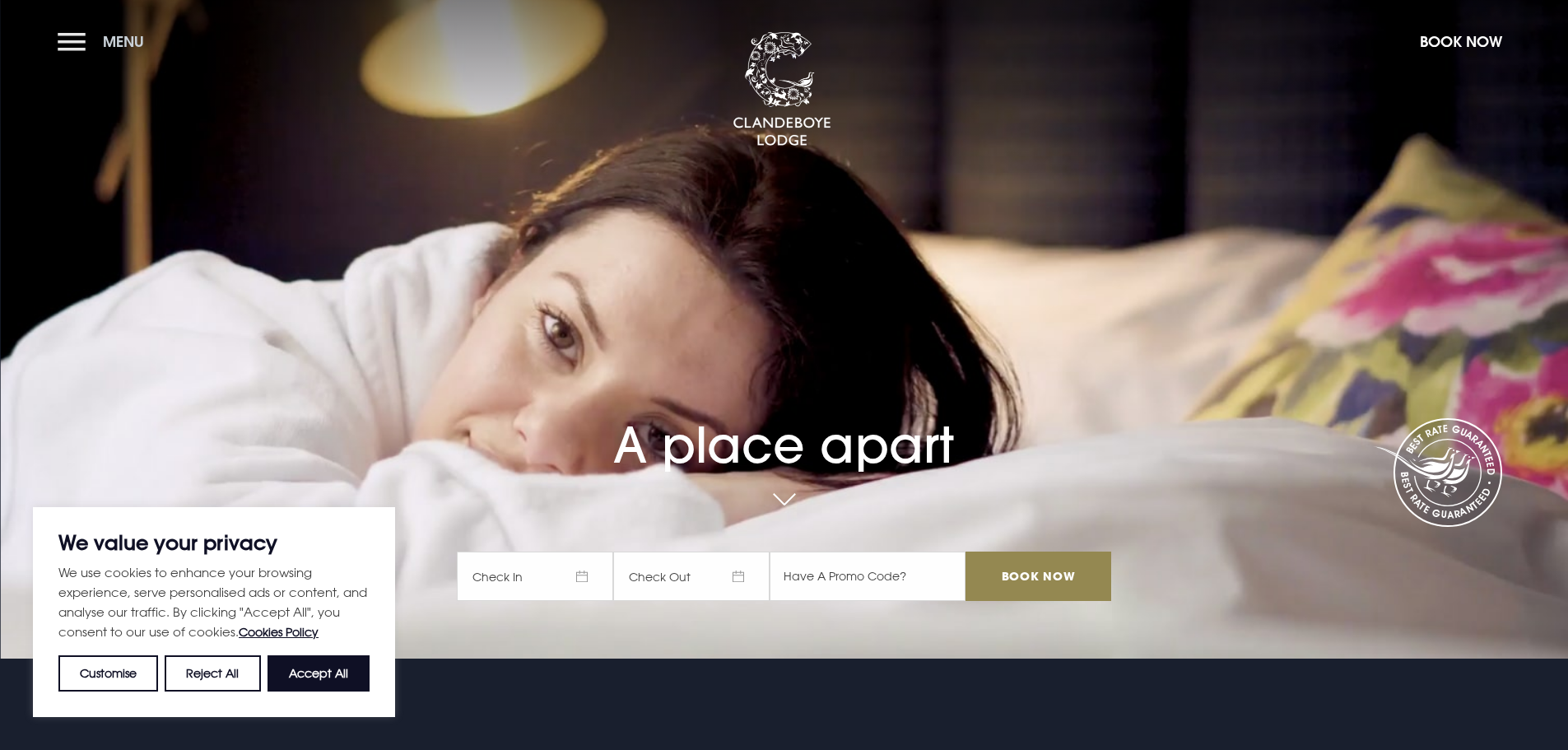
click at [62, 43] on button "Menu" at bounding box center [105, 42] width 95 height 35
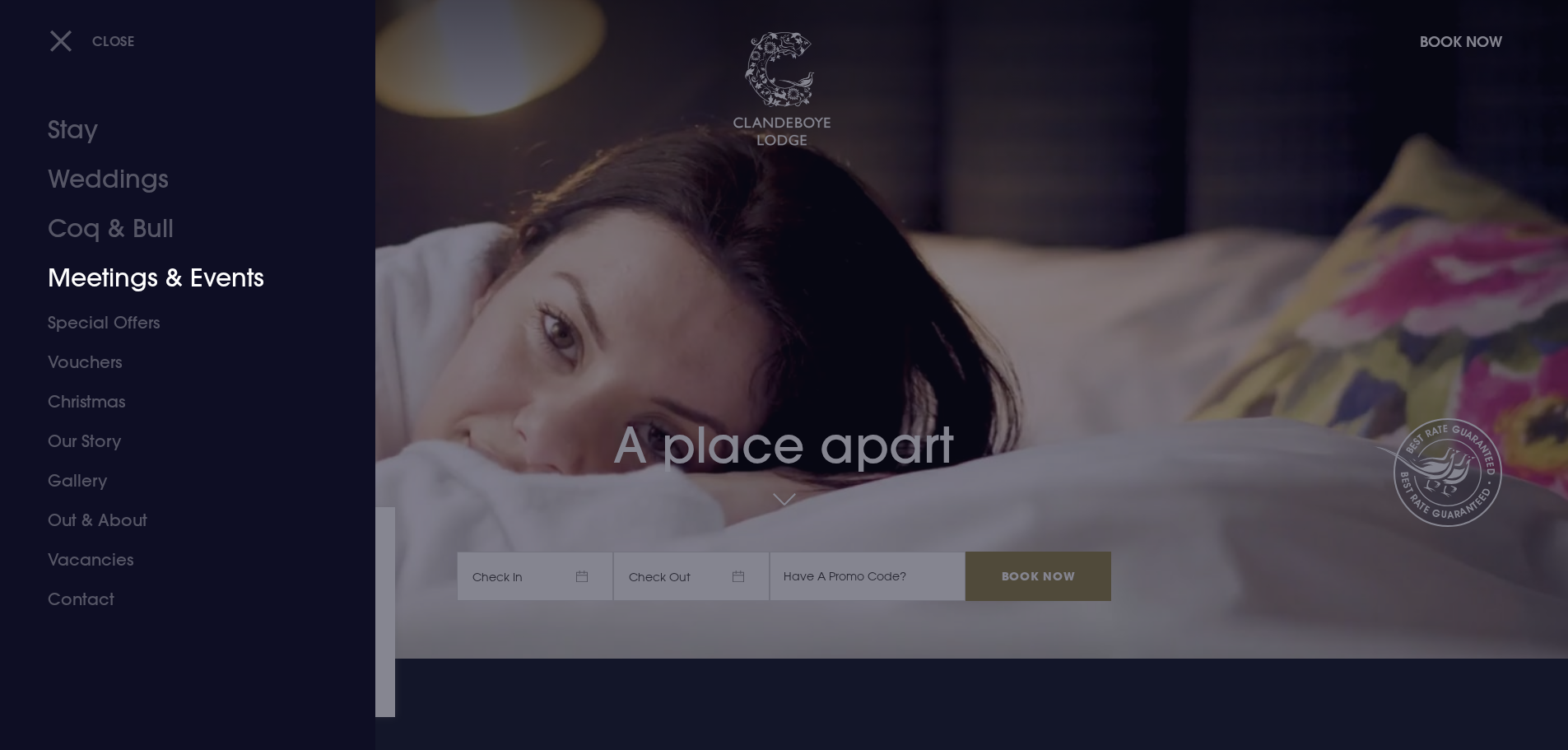
click at [121, 278] on link "Meetings & Events" at bounding box center [177, 278] width 260 height 49
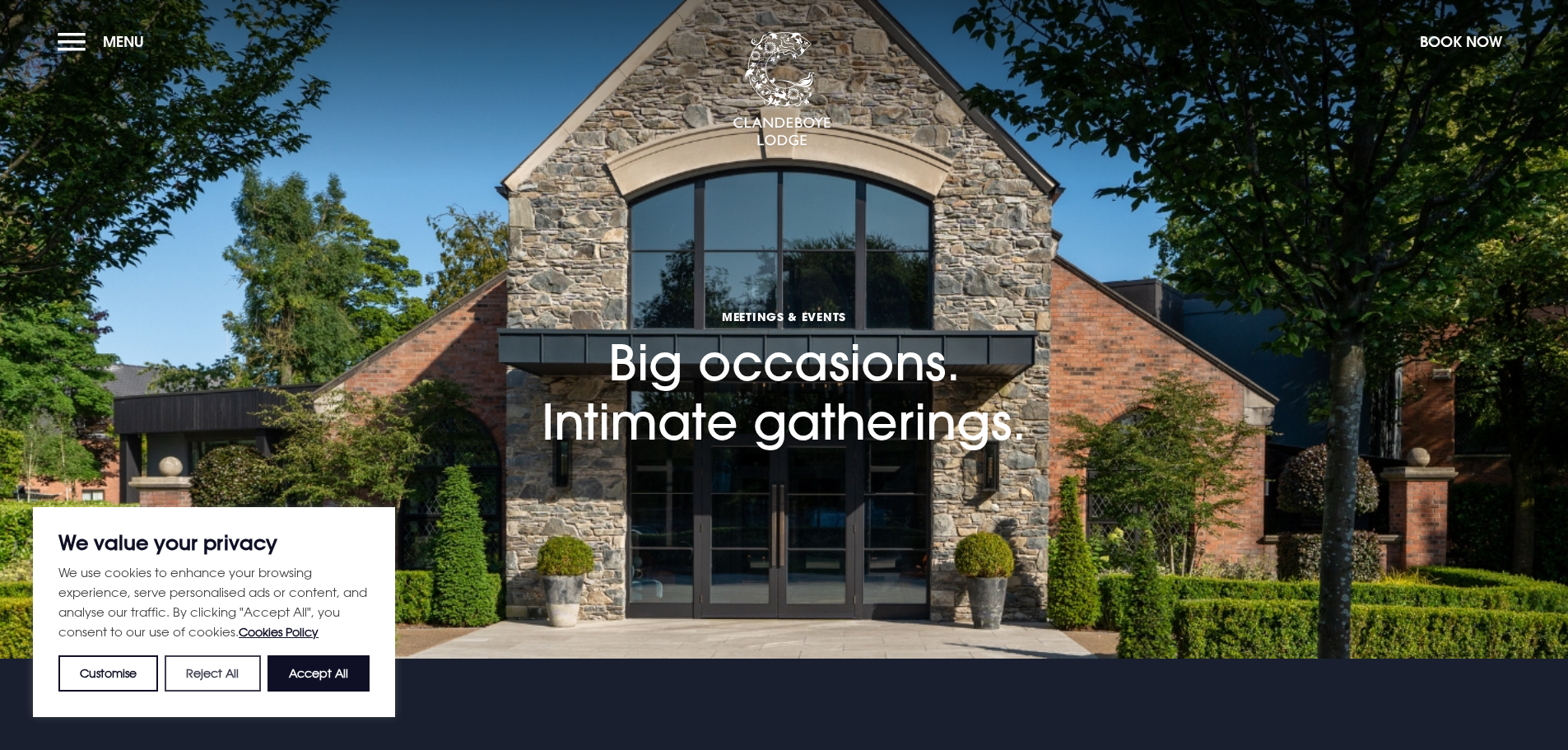
click at [240, 679] on button "Reject All" at bounding box center [212, 672] width 96 height 36
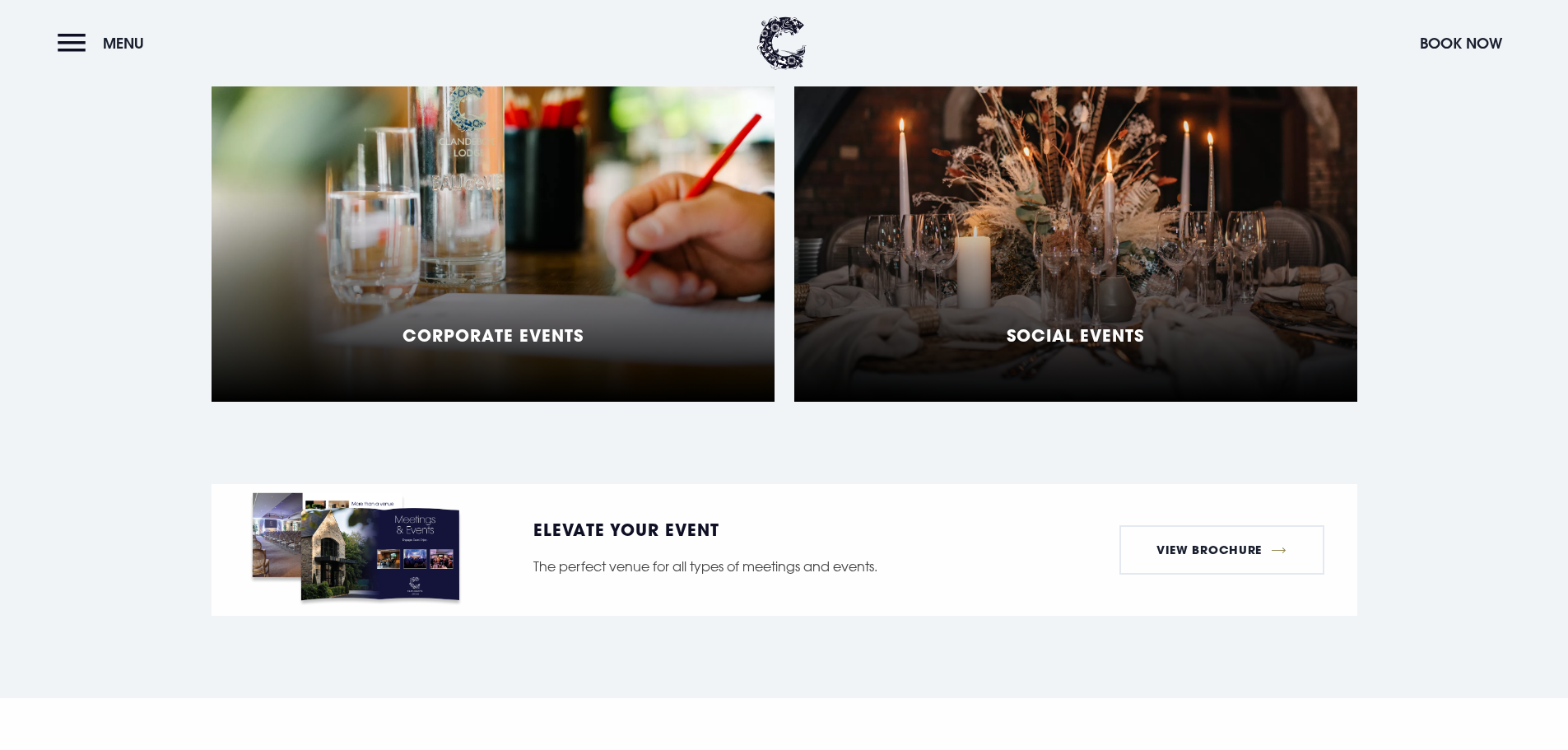
scroll to position [1647, 0]
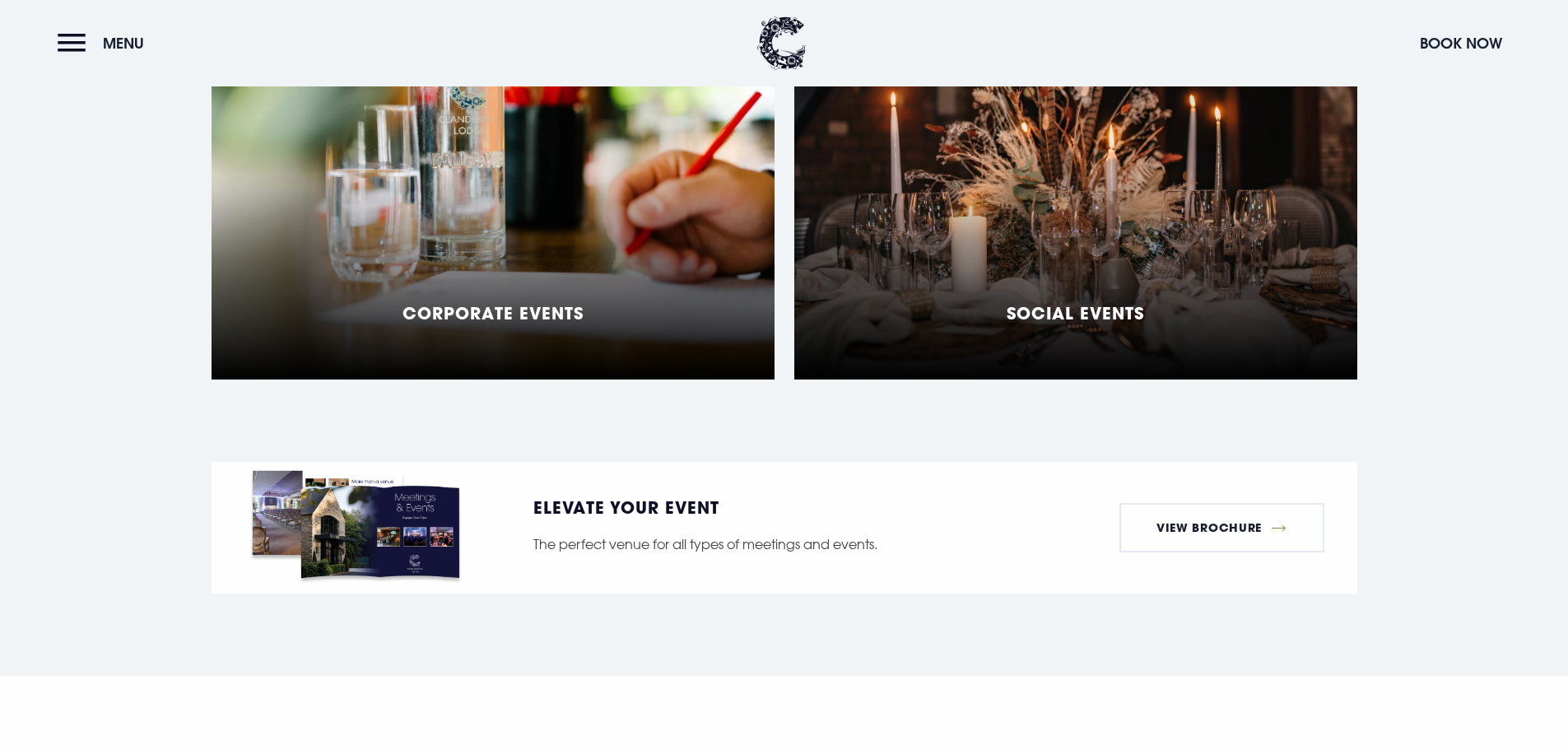
click at [1002, 288] on div "Social Events" at bounding box center [1076, 173] width 563 height 412
